Goal: Task Accomplishment & Management: Manage account settings

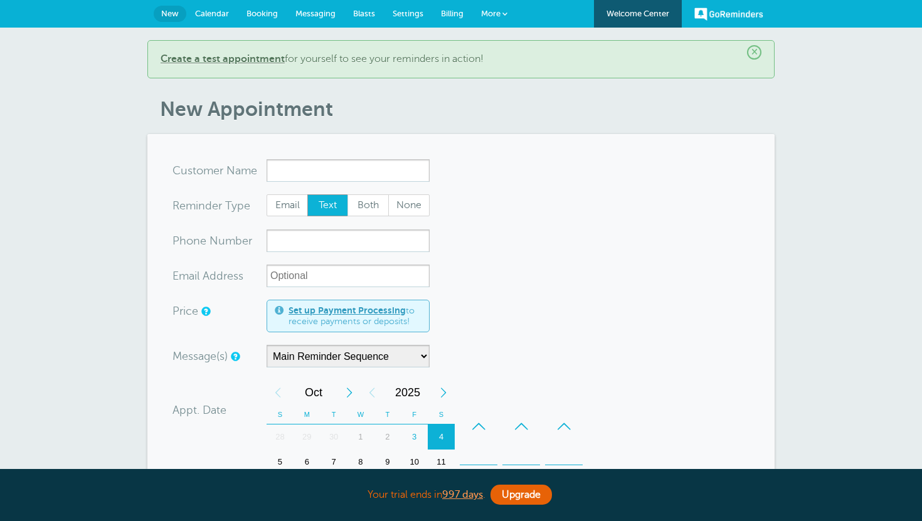
click at [502, 11] on link "More" at bounding box center [495, 14] width 44 height 28
click at [402, 15] on span "Settings" at bounding box center [408, 13] width 31 height 9
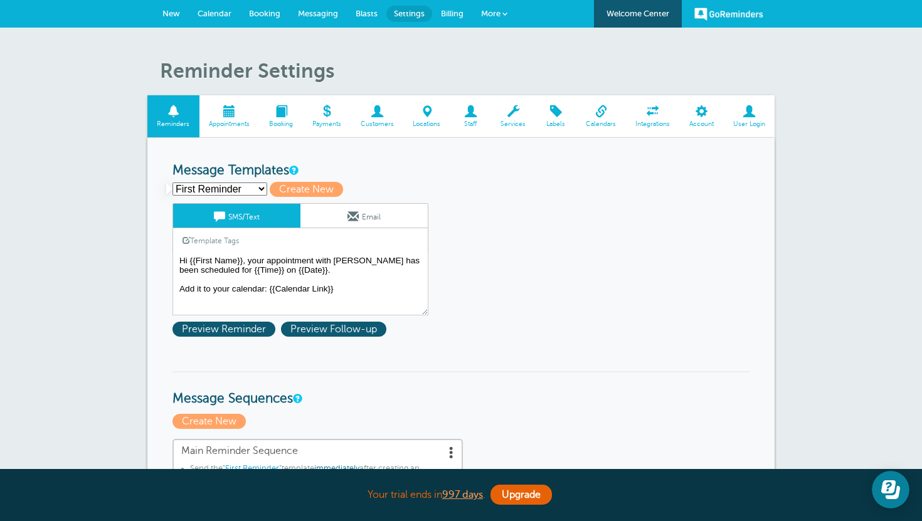
click at [653, 122] on span "Integrations" at bounding box center [653, 124] width 41 height 8
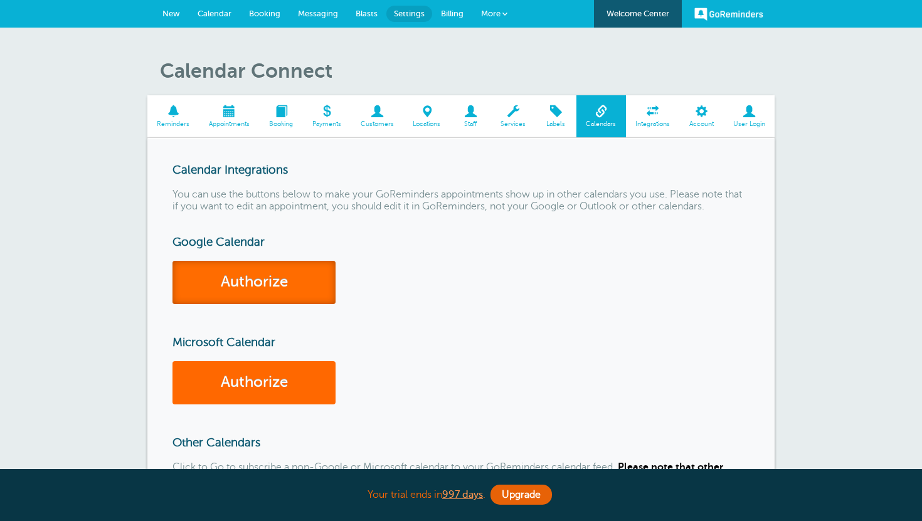
click at [276, 281] on link "Authorize" at bounding box center [254, 282] width 163 height 43
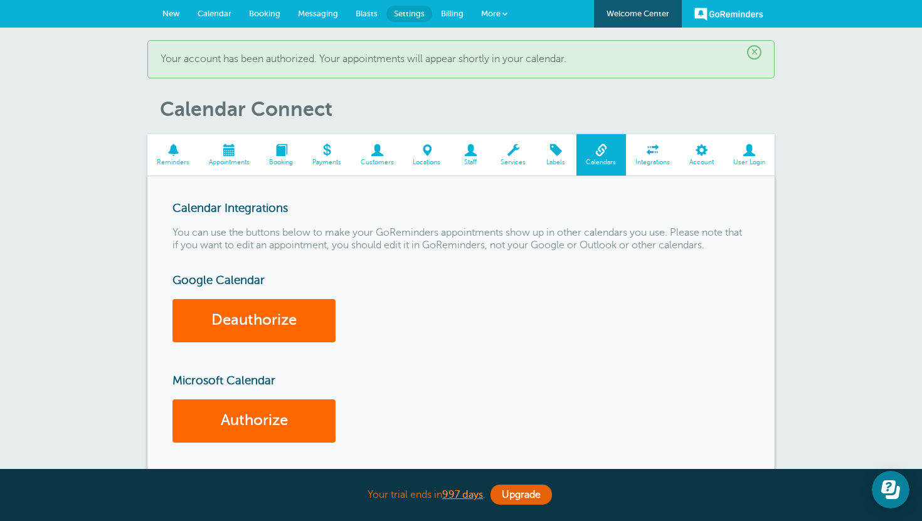
click at [171, 10] on span "New" at bounding box center [172, 13] width 18 height 9
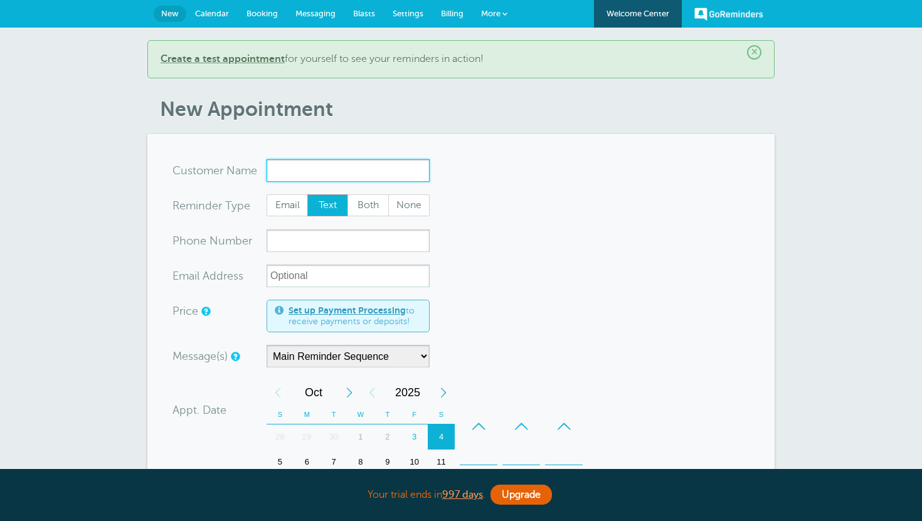
click at [333, 168] on input "x-no-autofill" at bounding box center [348, 170] width 163 height 23
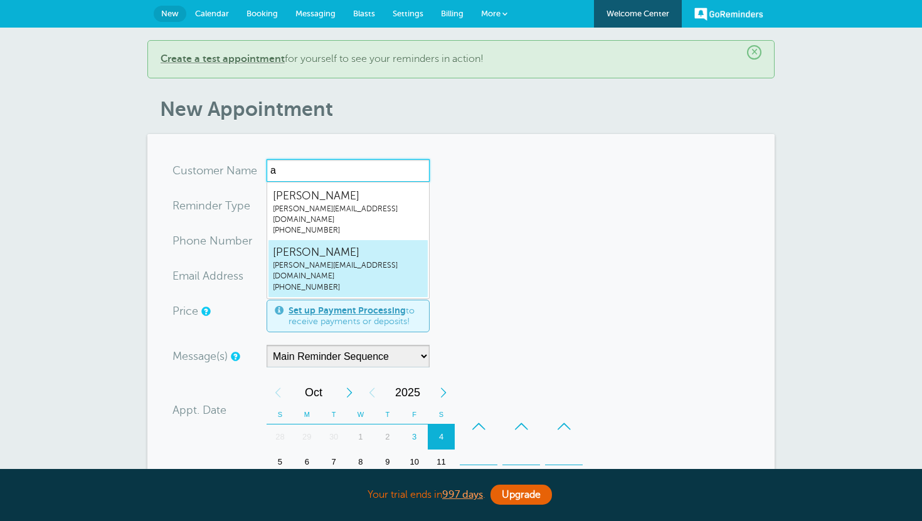
click at [334, 260] on span "john@example.com" at bounding box center [348, 270] width 151 height 21
type input "JohnDoejohn@example.com2345678901"
type input "John Doe"
type input "(234) 567-8901"
type input "john@example.com"
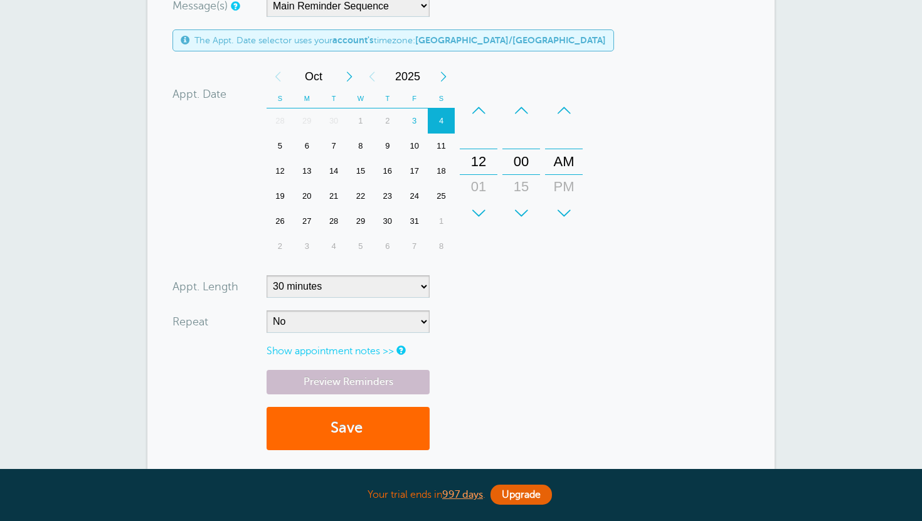
scroll to position [392, 0]
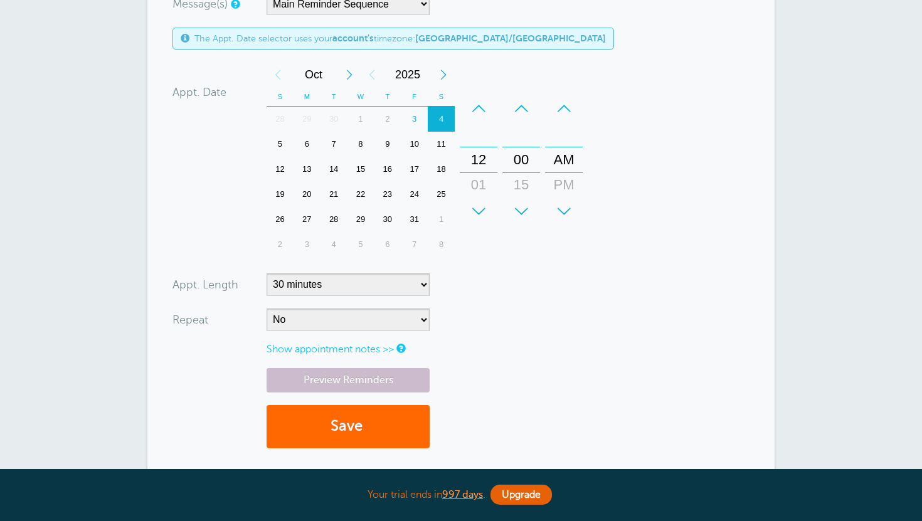
click at [442, 75] on div "Next Year" at bounding box center [443, 74] width 23 height 25
click at [388, 120] on div "1" at bounding box center [387, 119] width 27 height 25
click at [344, 427] on button "Save" at bounding box center [348, 426] width 163 height 43
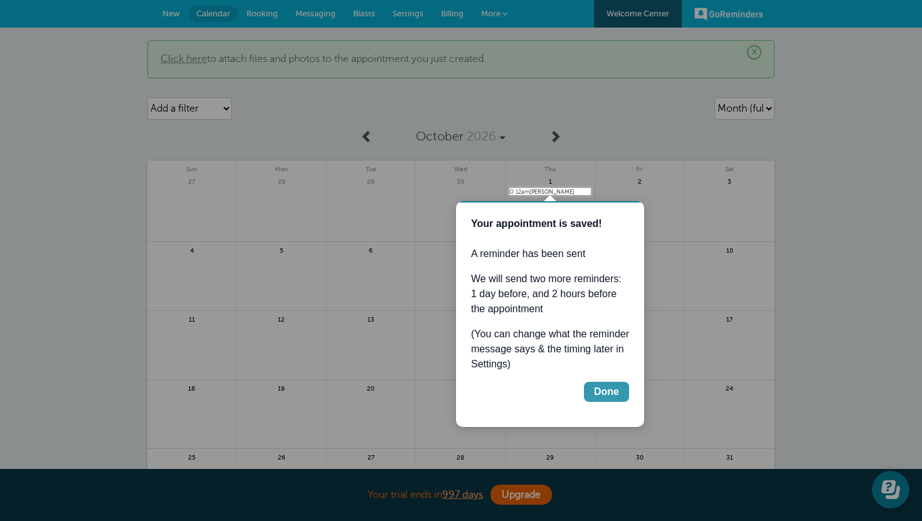
click at [616, 392] on div "Done" at bounding box center [606, 392] width 25 height 15
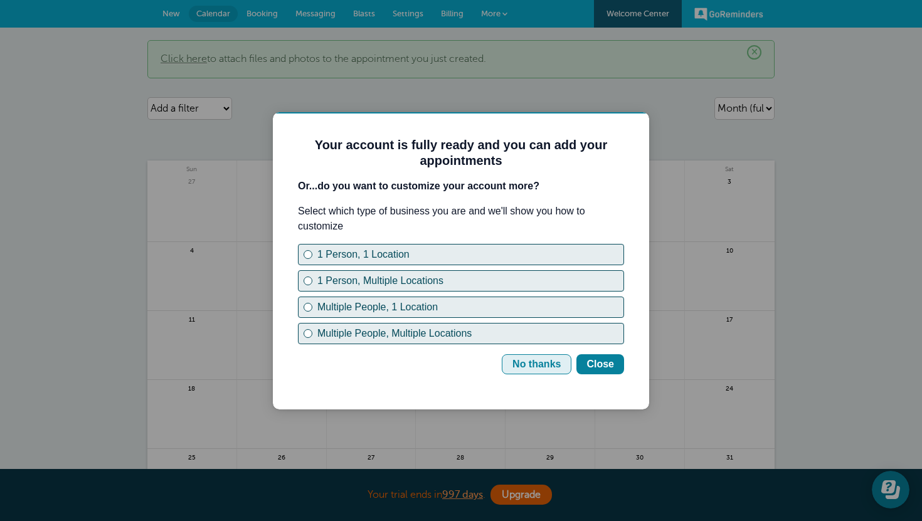
click at [538, 361] on div "No thanks" at bounding box center [537, 364] width 48 height 15
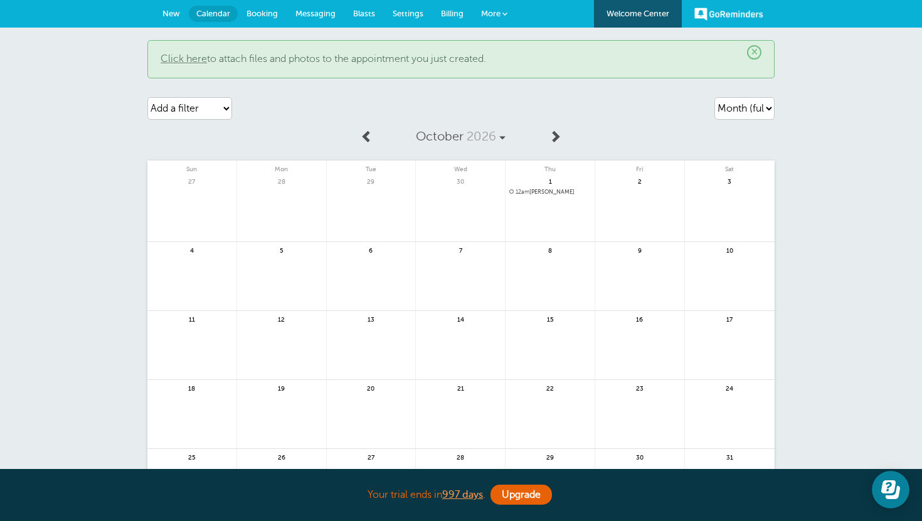
click at [553, 142] on span at bounding box center [555, 136] width 13 height 13
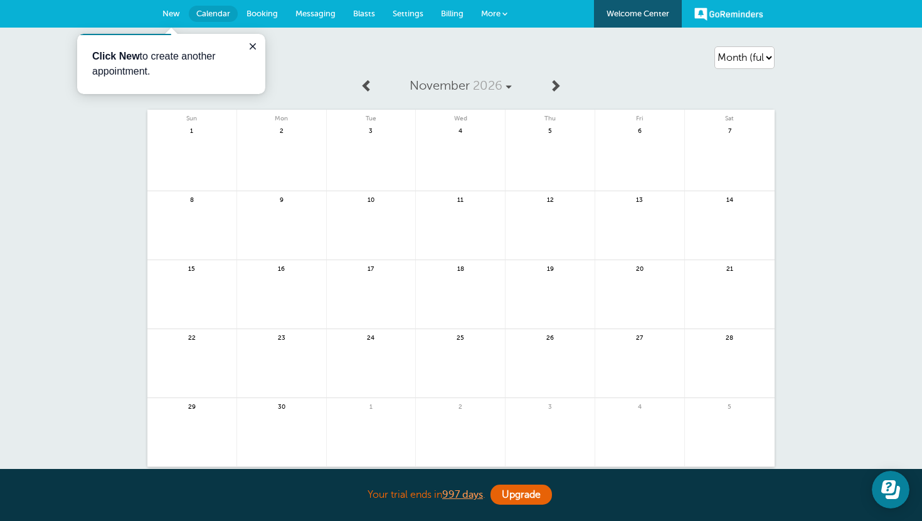
click at [368, 85] on span at bounding box center [367, 85] width 13 height 13
click at [503, 87] on span at bounding box center [503, 87] width 6 height 6
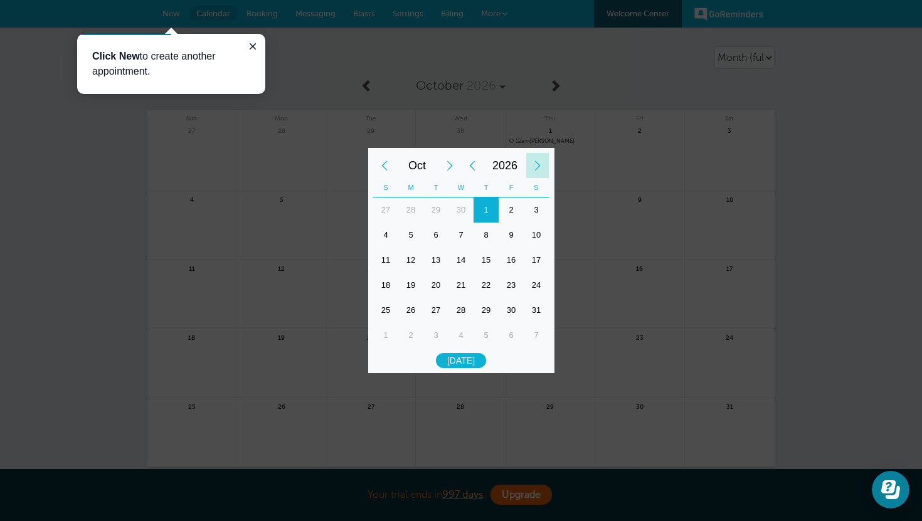
click at [538, 166] on div "Next Year" at bounding box center [537, 165] width 23 height 25
click at [476, 167] on div "Previous Year" at bounding box center [472, 165] width 23 height 25
click at [451, 163] on div "Next Month" at bounding box center [450, 165] width 23 height 25
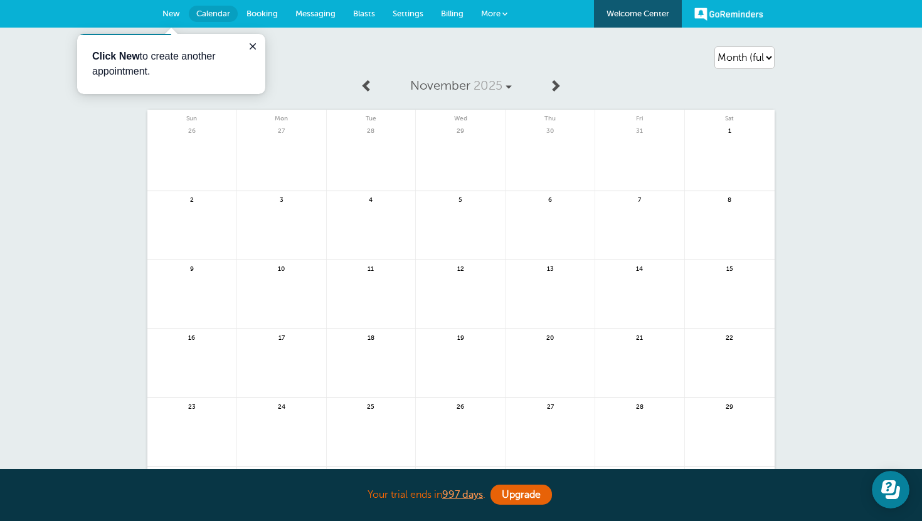
click at [731, 129] on span "1" at bounding box center [729, 130] width 11 height 9
click at [729, 130] on span "1" at bounding box center [729, 130] width 11 height 9
click at [255, 48] on icon "Close guide" at bounding box center [253, 46] width 10 height 10
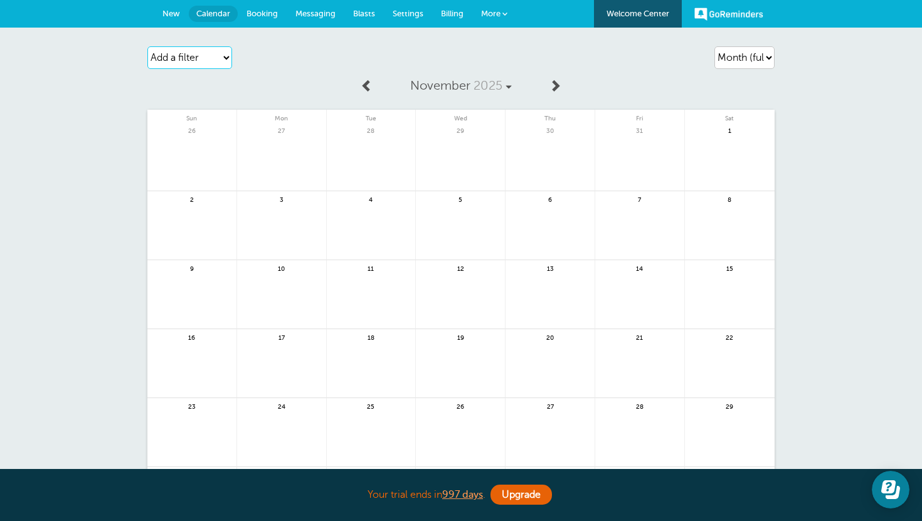
click at [204, 50] on select "Add a filter Customer Search Appointment Status Payment Status" at bounding box center [189, 57] width 85 height 23
select select "appt_status"
click at [147, 46] on select "Add a filter Customer Search Appointment Status Payment Status" at bounding box center [189, 57] width 85 height 23
select select
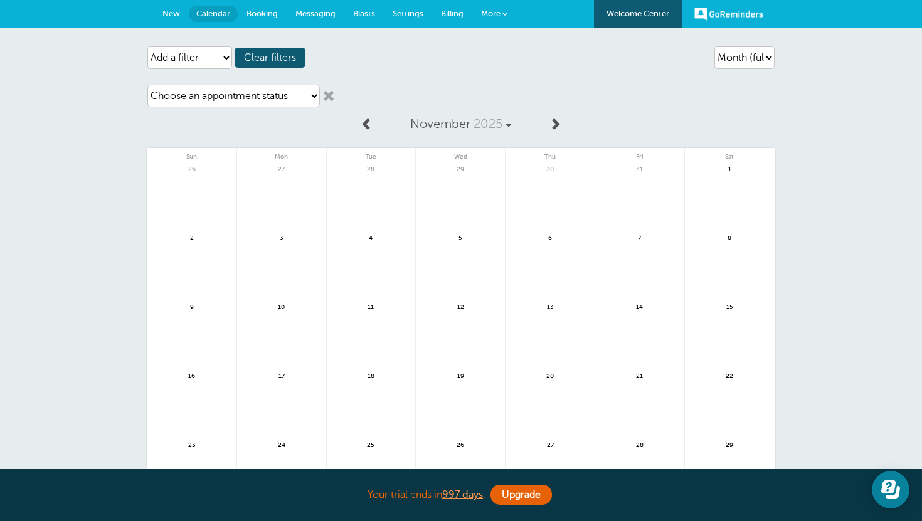
click at [329, 96] on link at bounding box center [329, 96] width 13 height 13
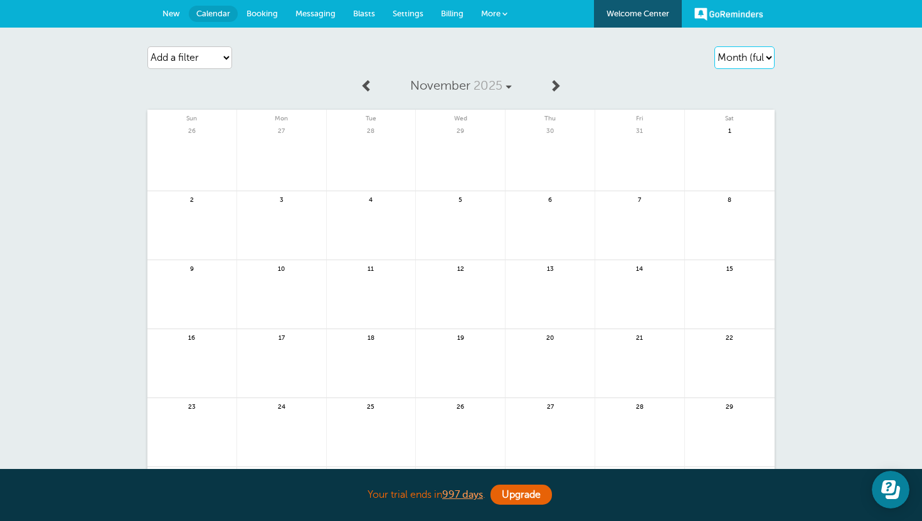
click at [755, 56] on select "Agenda Day Week Month (full view) Month (condensed)" at bounding box center [745, 57] width 60 height 23
click at [715, 46] on select "Agenda Day Week Month (full view) Month (condensed)" at bounding box center [745, 57] width 60 height 23
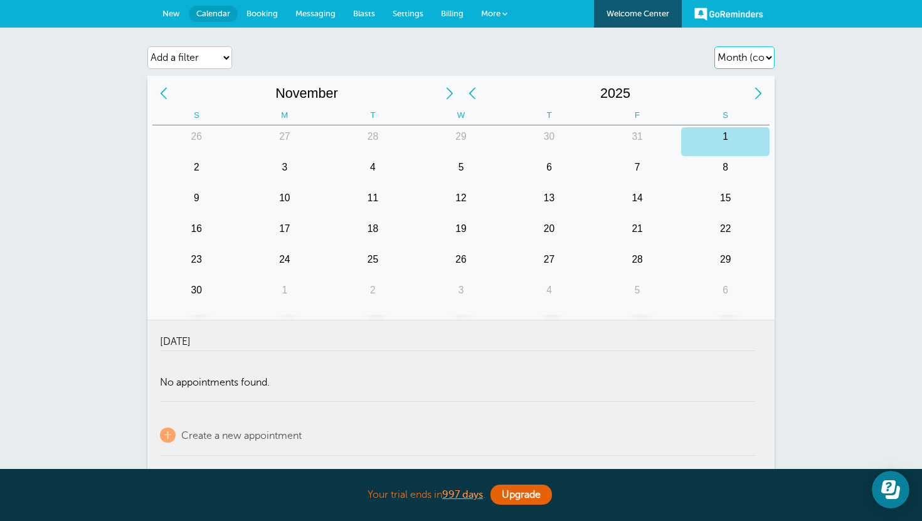
click at [761, 59] on select "Agenda Day Week Month (full view) Month (condensed)" at bounding box center [745, 57] width 60 height 23
select select "agenda"
click at [715, 46] on select "Agenda Day Week Month (full view) Month (condensed)" at bounding box center [745, 57] width 60 height 23
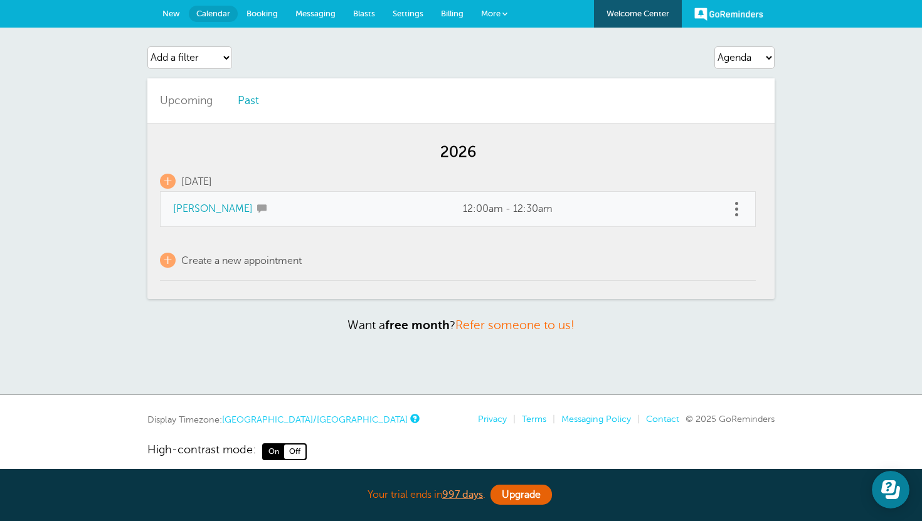
click at [195, 209] on link "John Doe" at bounding box center [213, 208] width 80 height 11
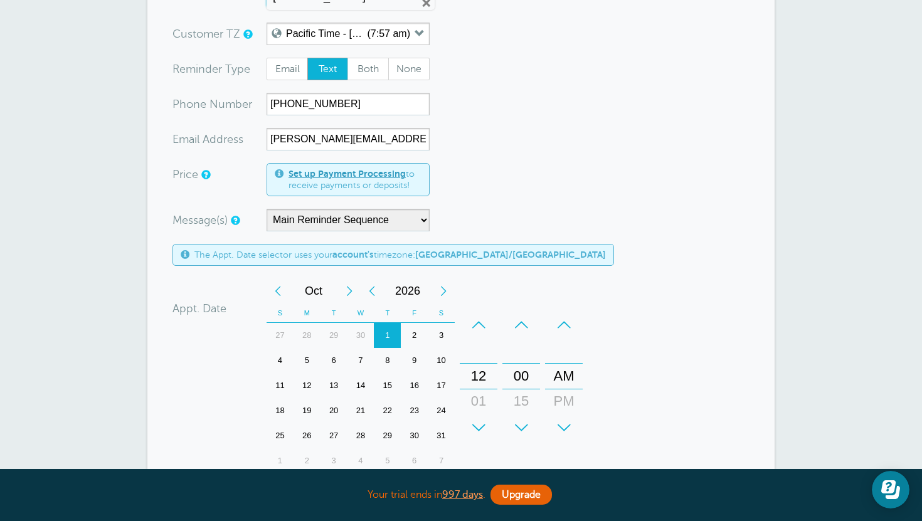
scroll to position [137, 0]
click at [374, 296] on div "Previous Year" at bounding box center [372, 290] width 23 height 25
click at [346, 290] on div "Next Month" at bounding box center [349, 290] width 23 height 25
click at [442, 335] on div "1" at bounding box center [441, 335] width 27 height 25
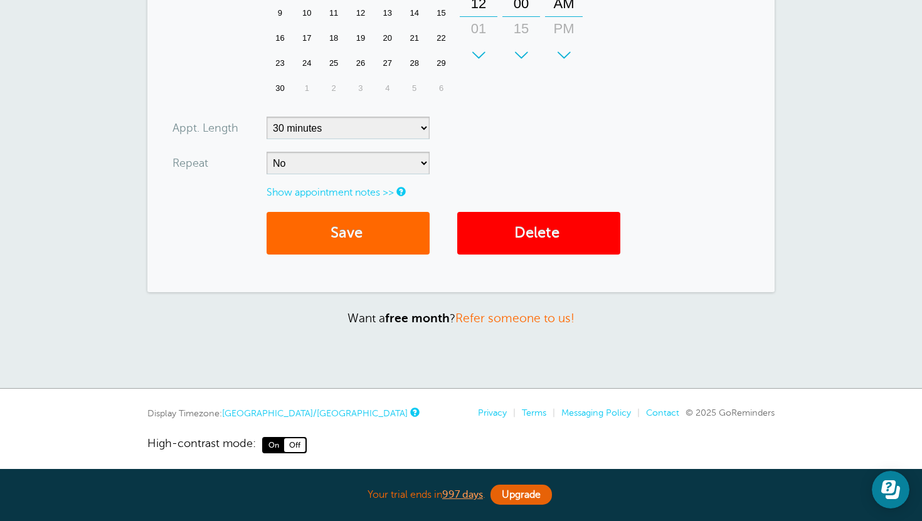
scroll to position [517, 0]
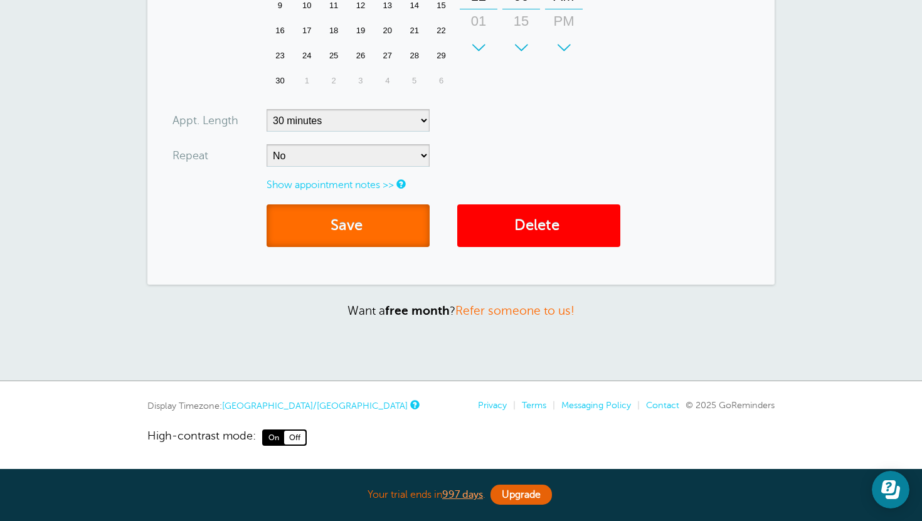
click at [348, 222] on button "Save" at bounding box center [348, 226] width 163 height 43
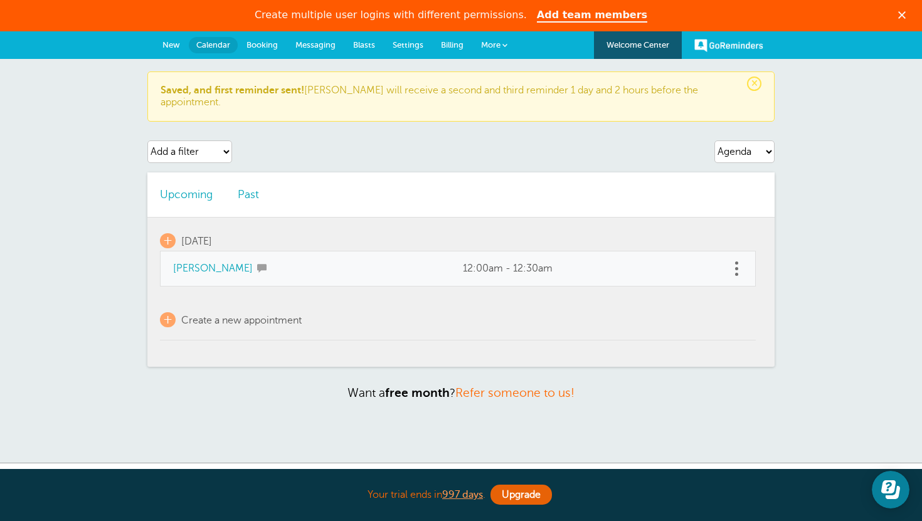
click at [193, 263] on link "[PERSON_NAME]" at bounding box center [213, 268] width 80 height 11
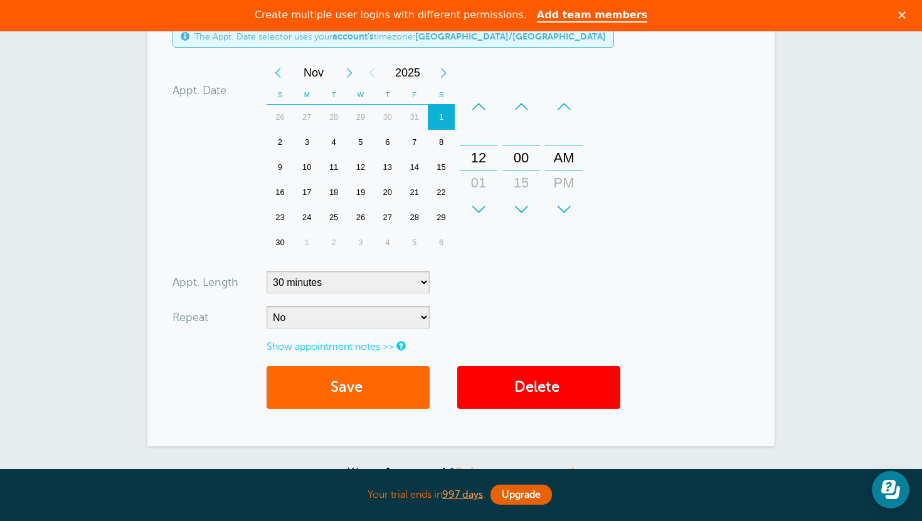
click at [479, 208] on div "+" at bounding box center [479, 209] width 38 height 25
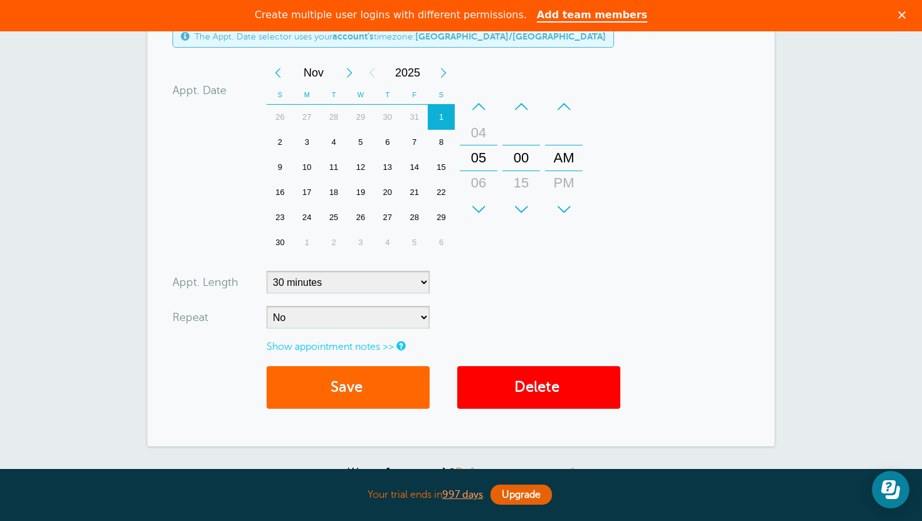
click at [479, 208] on div "+" at bounding box center [479, 209] width 38 height 25
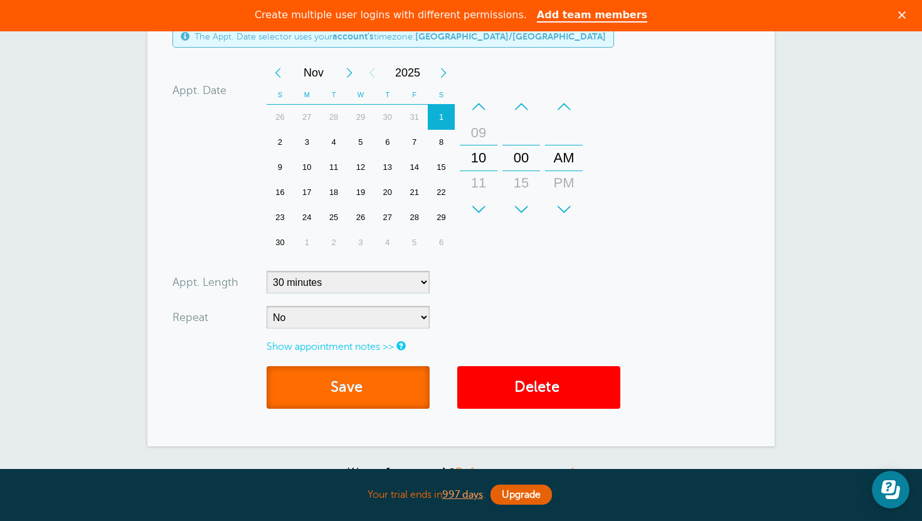
click at [379, 382] on button "Save" at bounding box center [348, 387] width 163 height 43
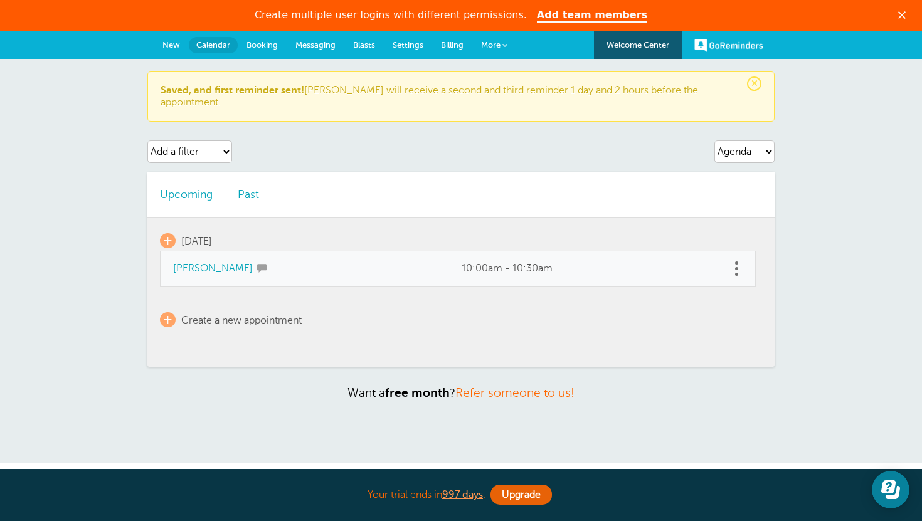
click at [186, 263] on link "[PERSON_NAME]" at bounding box center [213, 268] width 80 height 11
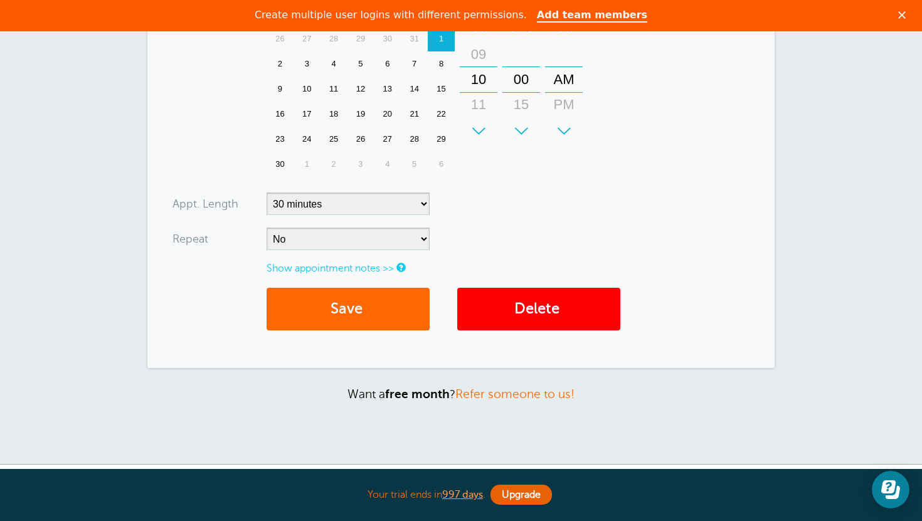
scroll to position [430, 0]
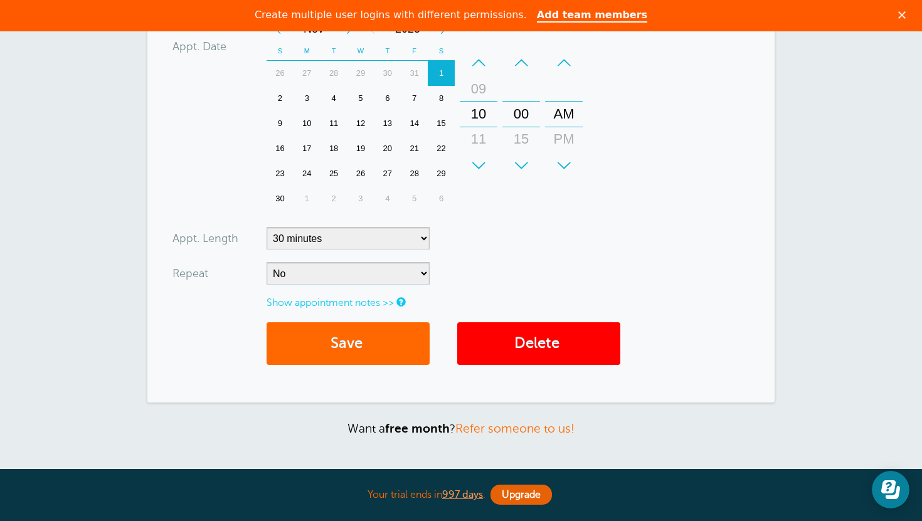
click at [476, 163] on div "+" at bounding box center [479, 165] width 38 height 25
click at [395, 241] on select "5 minutes 10 minutes 15 minutes 20 minutes 25 minutes 30 minutes 35 minutes 40 …" at bounding box center [348, 238] width 163 height 23
select select "45"
click at [267, 227] on select "5 minutes 10 minutes 15 minutes 20 minutes 25 minutes 30 minutes 35 minutes 40 …" at bounding box center [348, 238] width 163 height 23
click at [343, 348] on button "Save" at bounding box center [348, 344] width 163 height 43
